Goal: Navigation & Orientation: Understand site structure

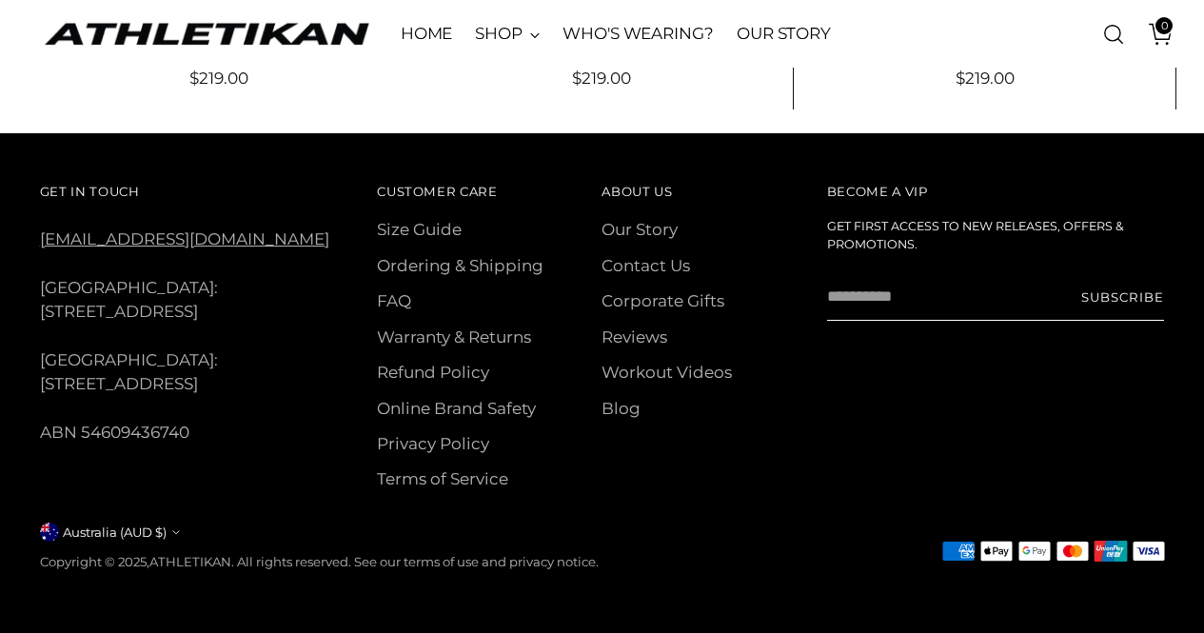
scroll to position [3240, 0]
click at [627, 226] on link "Our Story" at bounding box center [640, 229] width 76 height 19
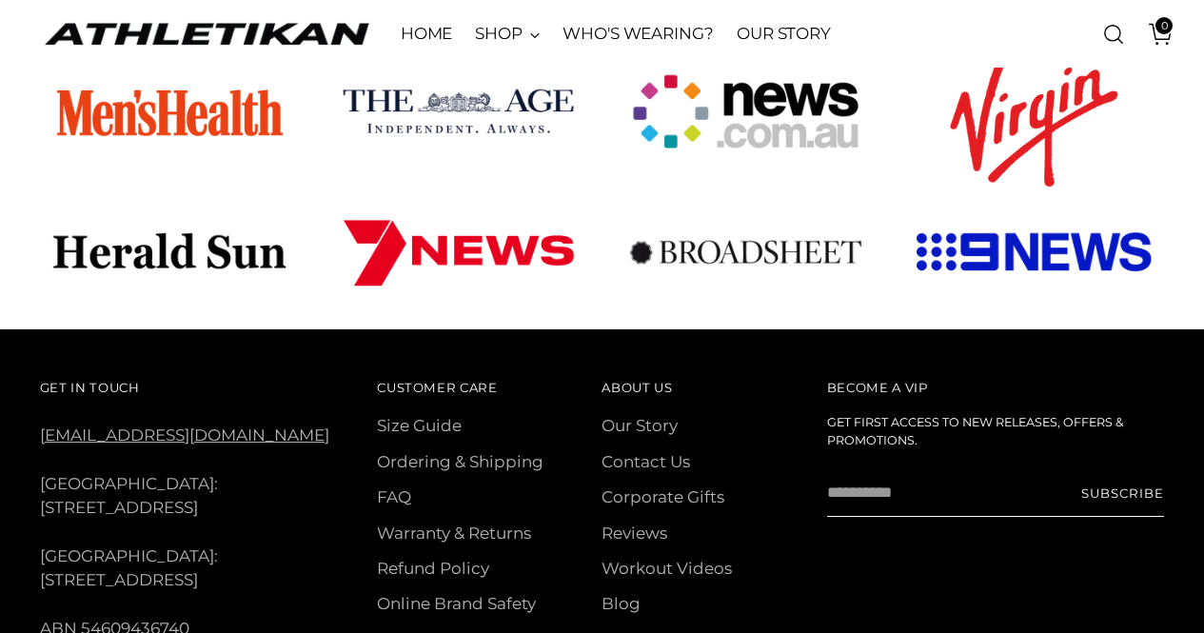
scroll to position [1410, 0]
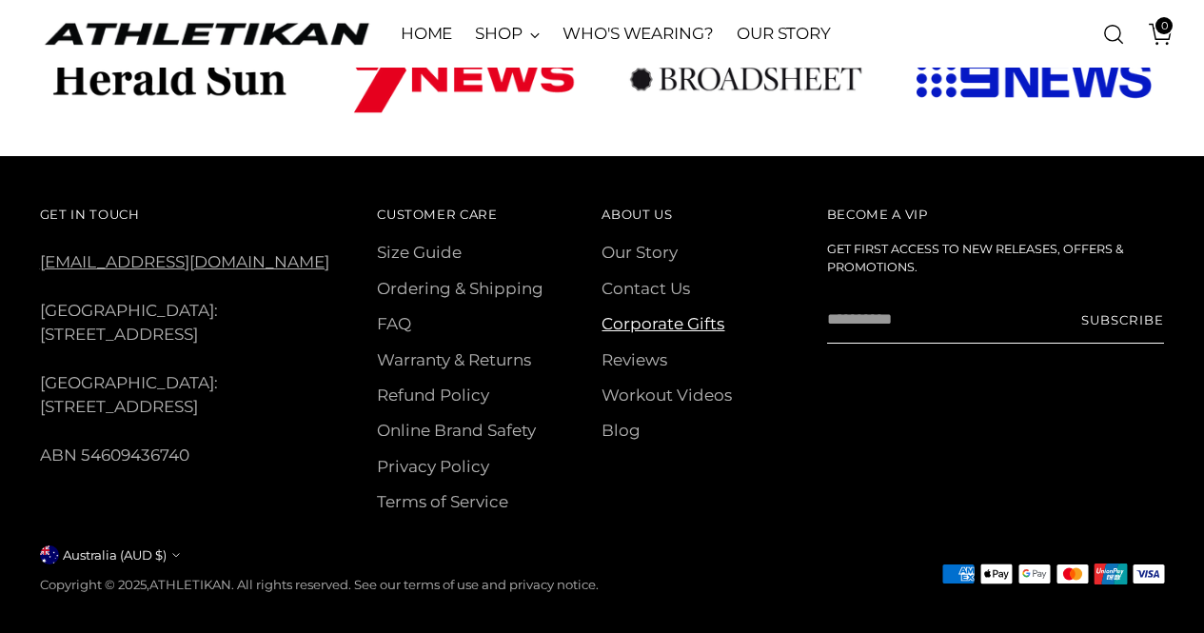
click at [692, 314] on link "Corporate Gifts" at bounding box center [663, 323] width 123 height 19
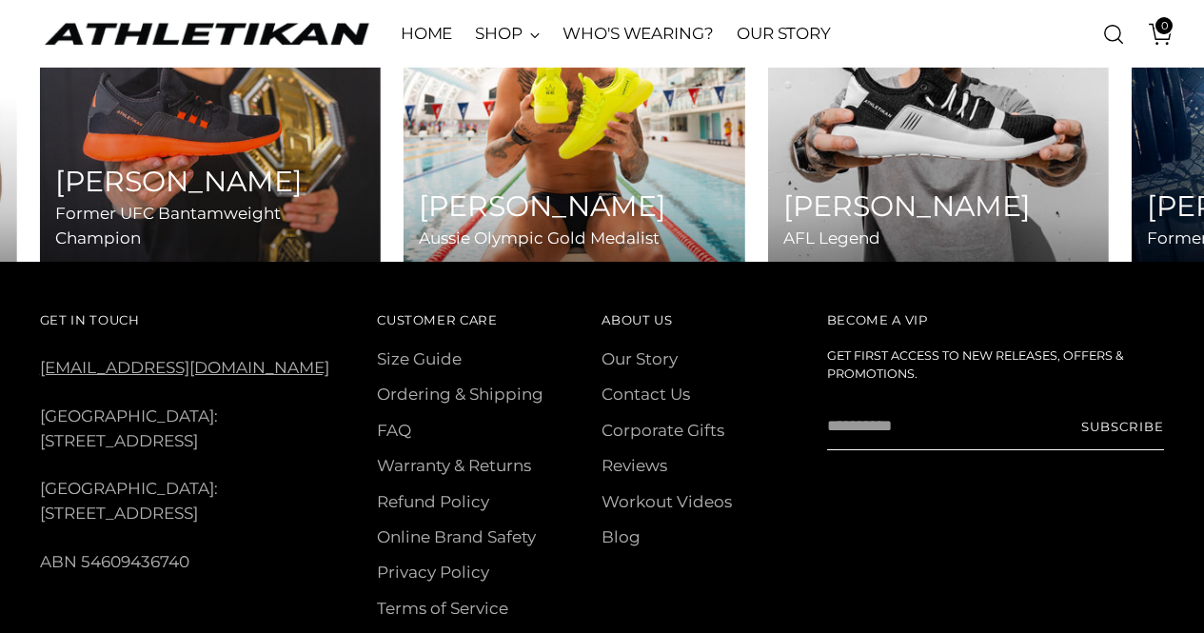
scroll to position [8280, 0]
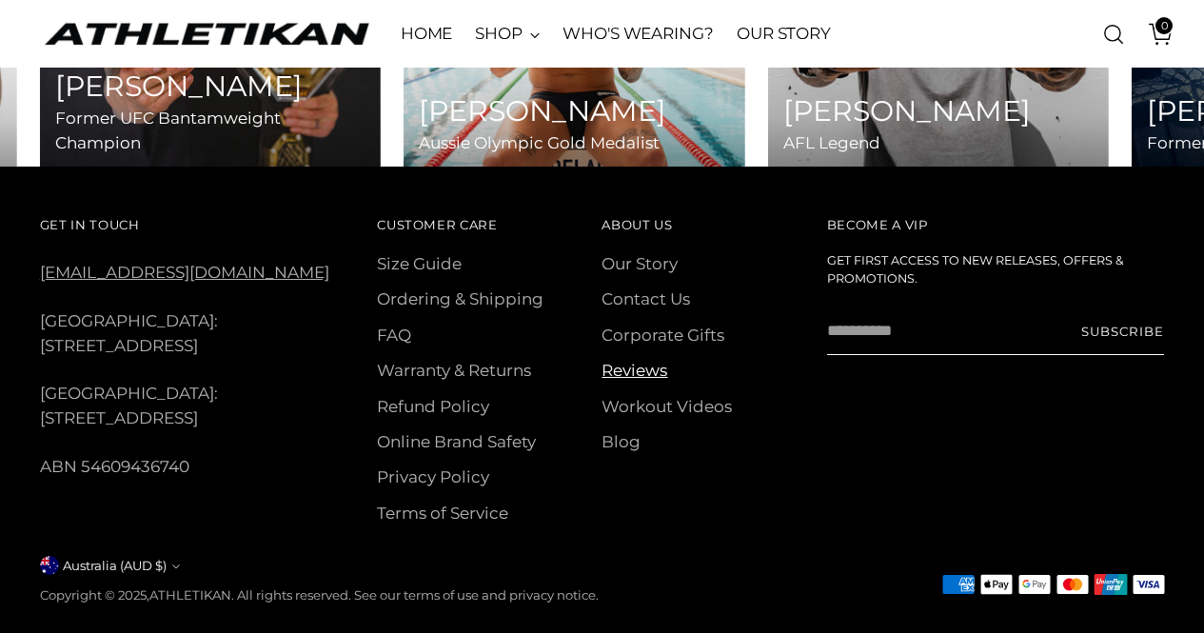
click at [637, 368] on link "Reviews" at bounding box center [635, 370] width 66 height 19
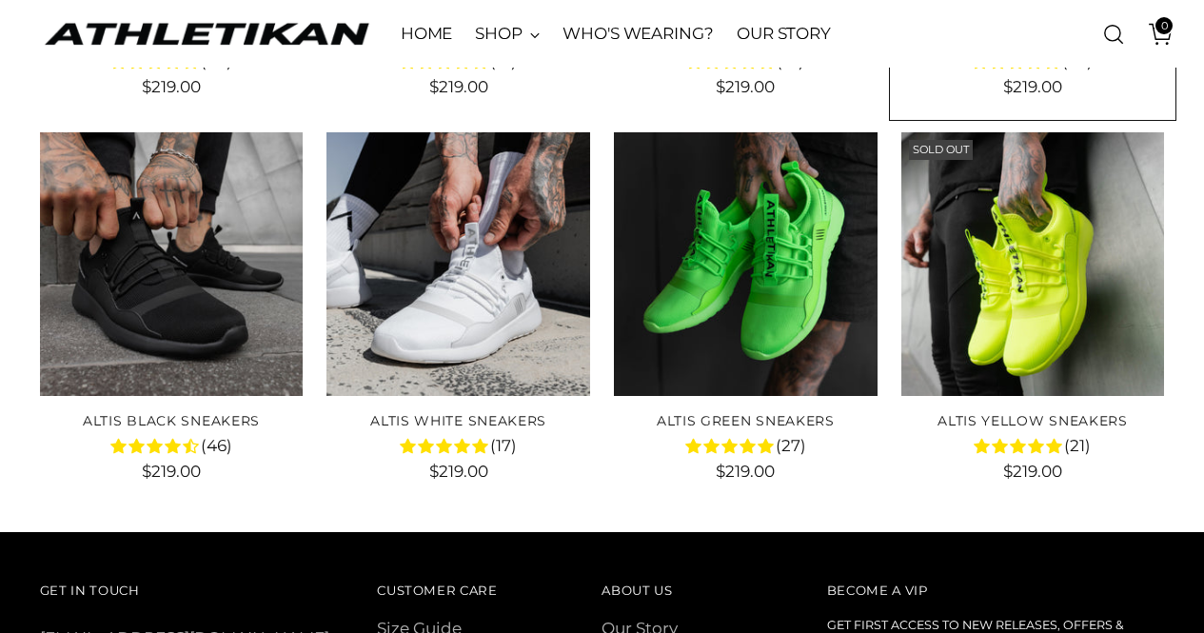
scroll to position [2629, 0]
